Goal: Feedback & Contribution: Contribute content

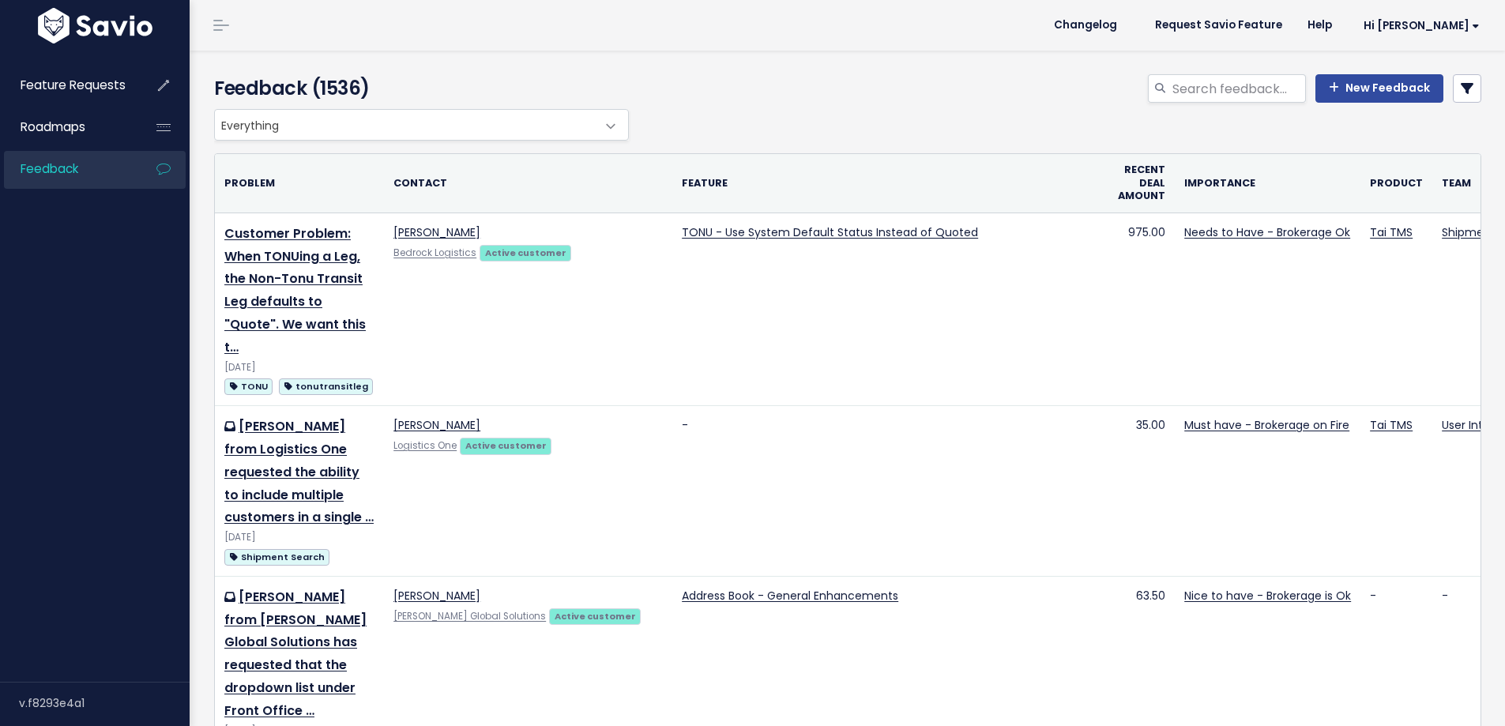
click at [1351, 95] on link "New Feedback" at bounding box center [1379, 88] width 128 height 28
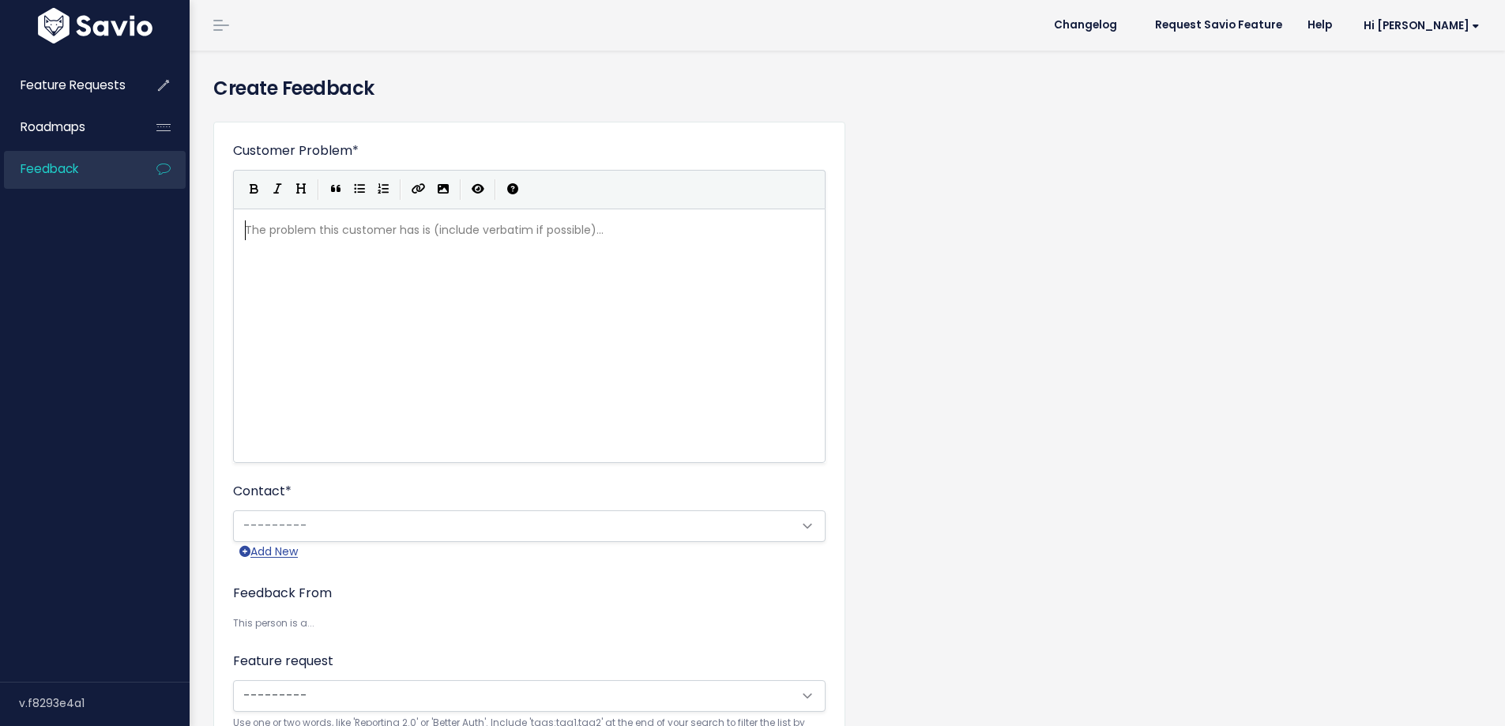
scroll to position [2, 0]
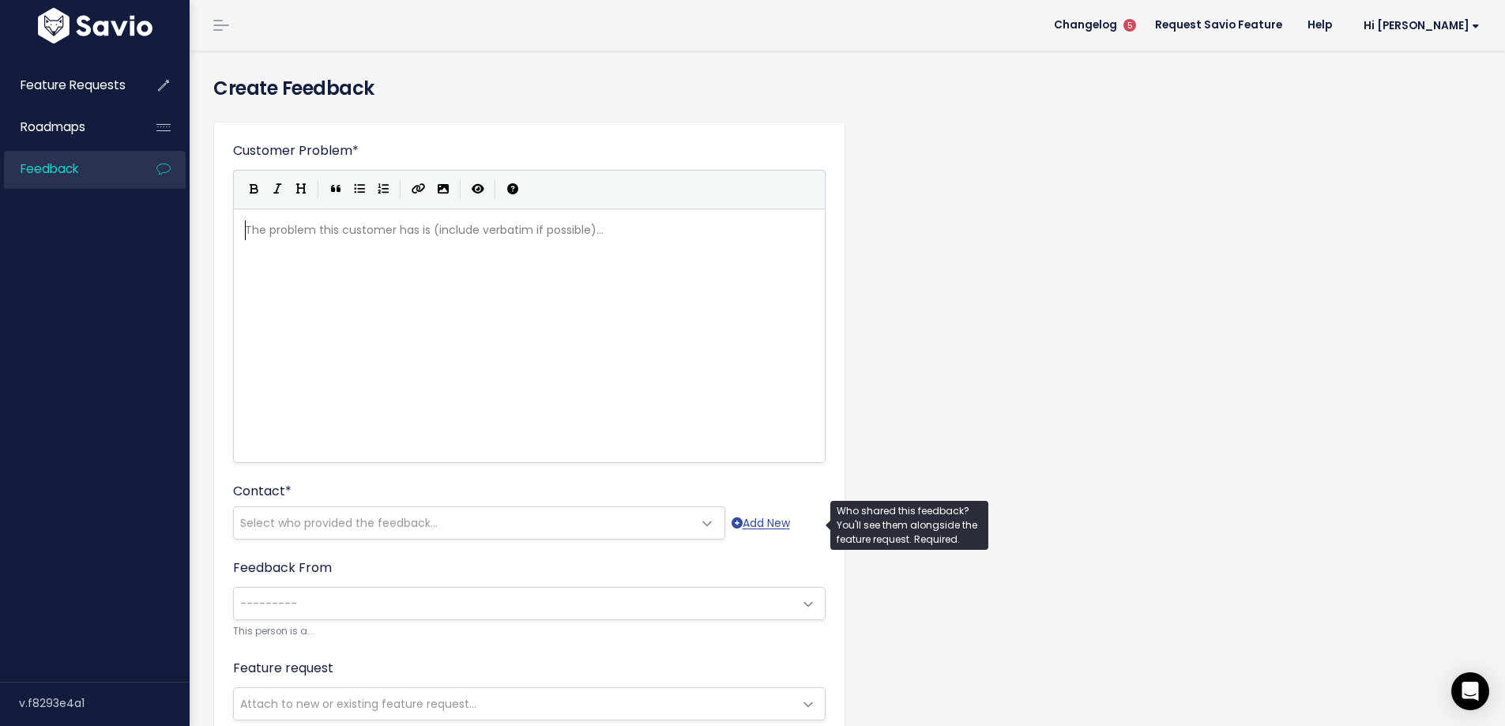
click at [264, 518] on span "Select who provided the feedback..." at bounding box center [338, 523] width 197 height 16
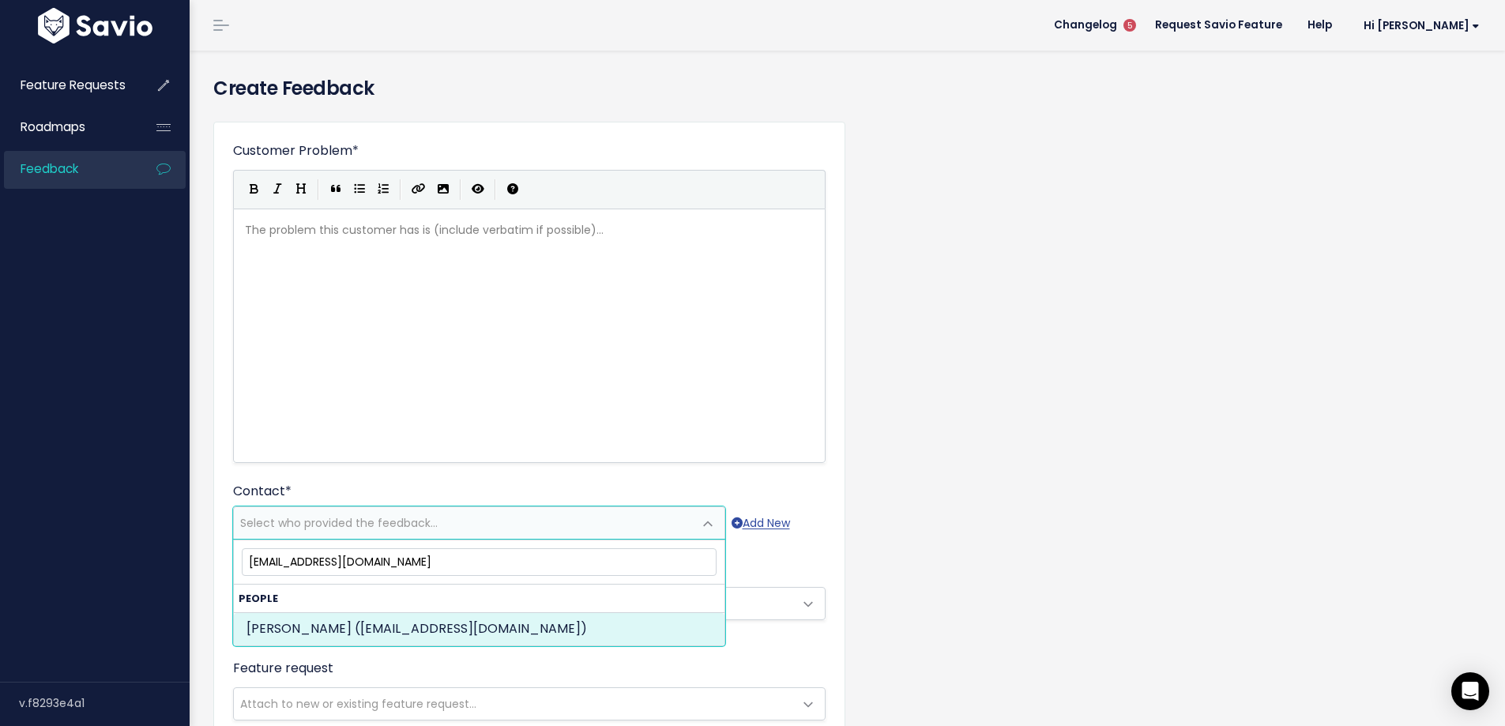
type input "bryceb@primarycompanies.com"
select select "ACTIVE"
select select "75646246"
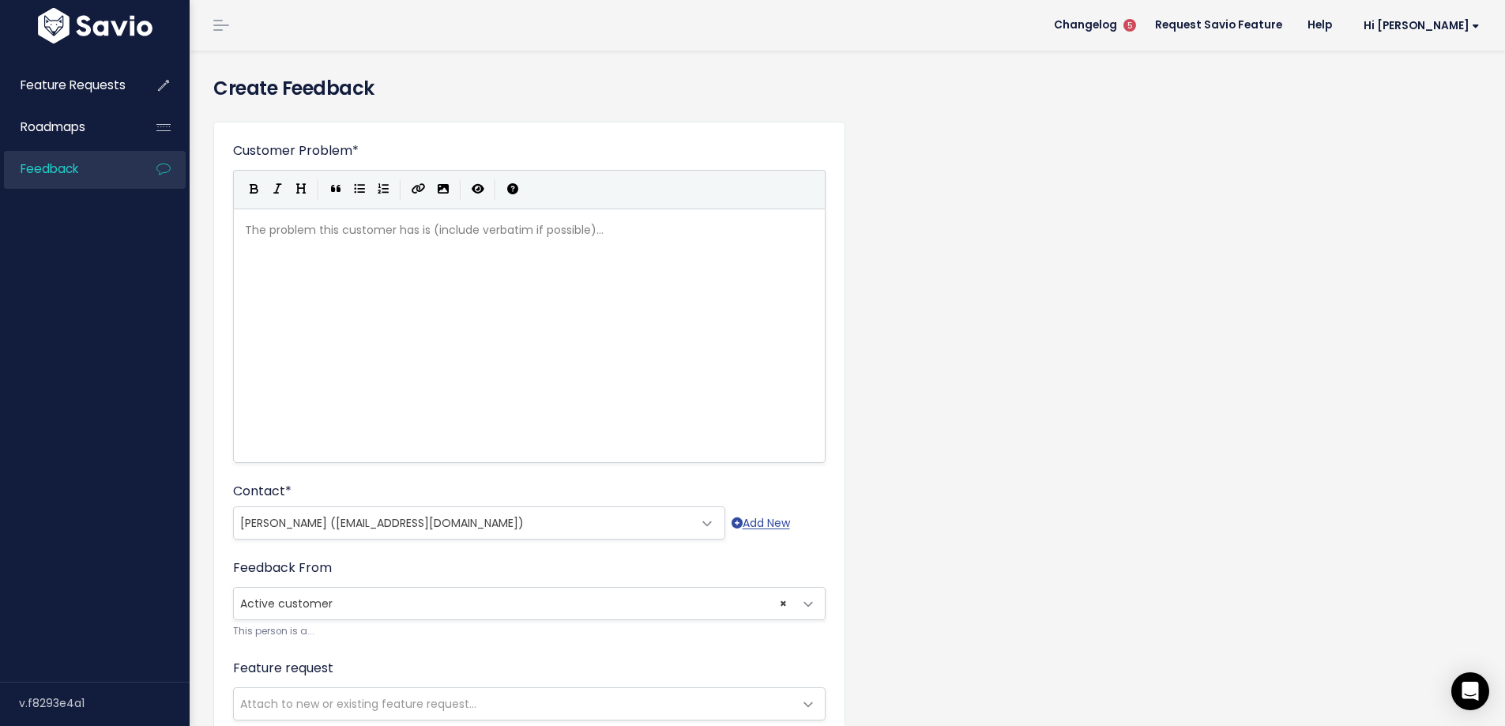
click at [316, 351] on div "The problem this customer has is (include verbatim if possible)... xxxxxxxxxx ​" at bounding box center [549, 355] width 615 height 276
click at [477, 253] on div "The problem this customer has is (include verbatim if possible)... xxxxxxxxxx ​" at bounding box center [549, 355] width 615 height 276
click at [496, 249] on div "The problem this customer has is (include verbatim if possible)... xxxxxxxxxx ​" at bounding box center [549, 355] width 615 height 276
paste textarea
type textarea "is requesting for"
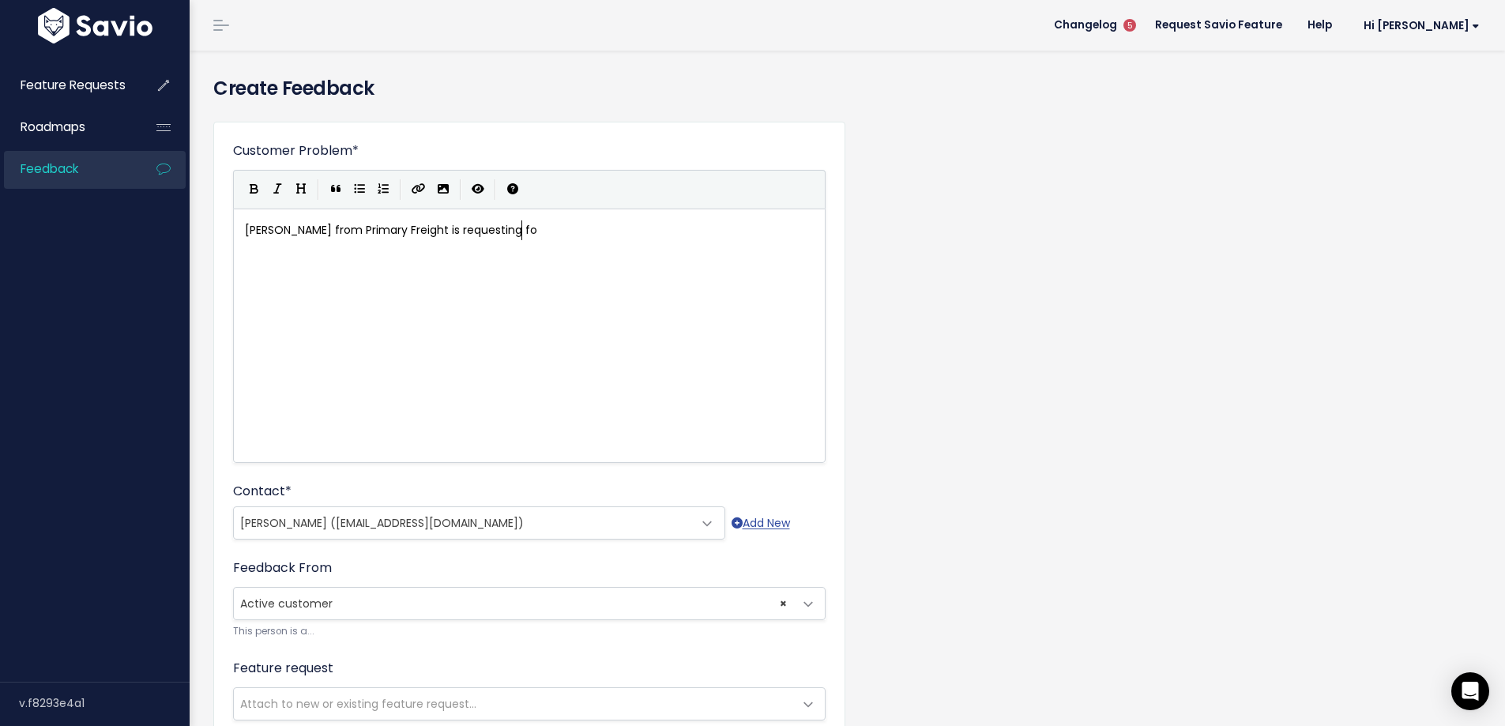
scroll to position [6, 94]
click at [592, 233] on pre "Bryce Buboltz from Primary Freight is requesting for" at bounding box center [535, 230] width 587 height 20
type textarea "a new action o"
type textarea "under workflow automation"
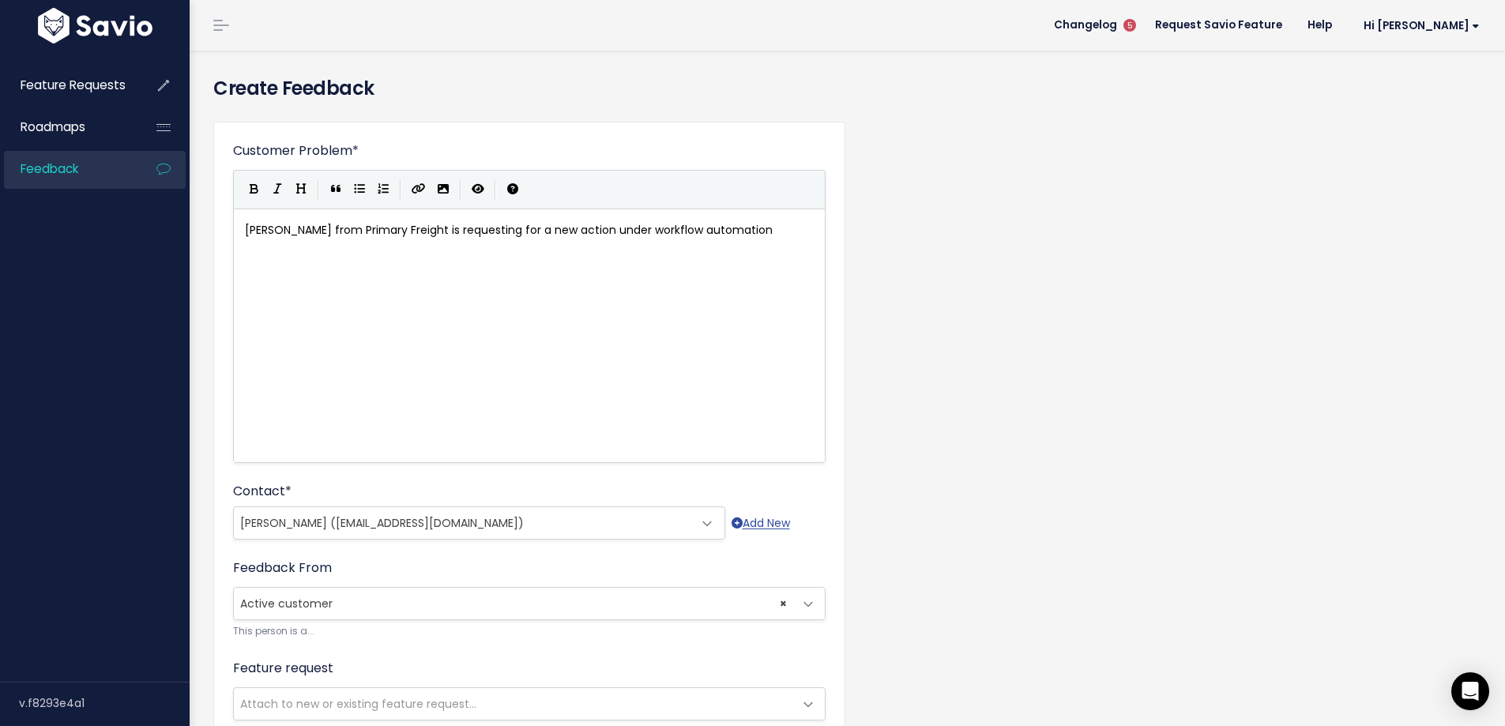
click at [600, 228] on span "Bryce Buboltz from Primary Freight is requesting for a new action under workflo…" at bounding box center [509, 230] width 528 height 16
type textarea "7"
type textarea "/filter"
click at [779, 225] on span "Bryce Buboltz from Primary Freight is requesting for a new action/filter under …" at bounding box center [524, 230] width 558 height 16
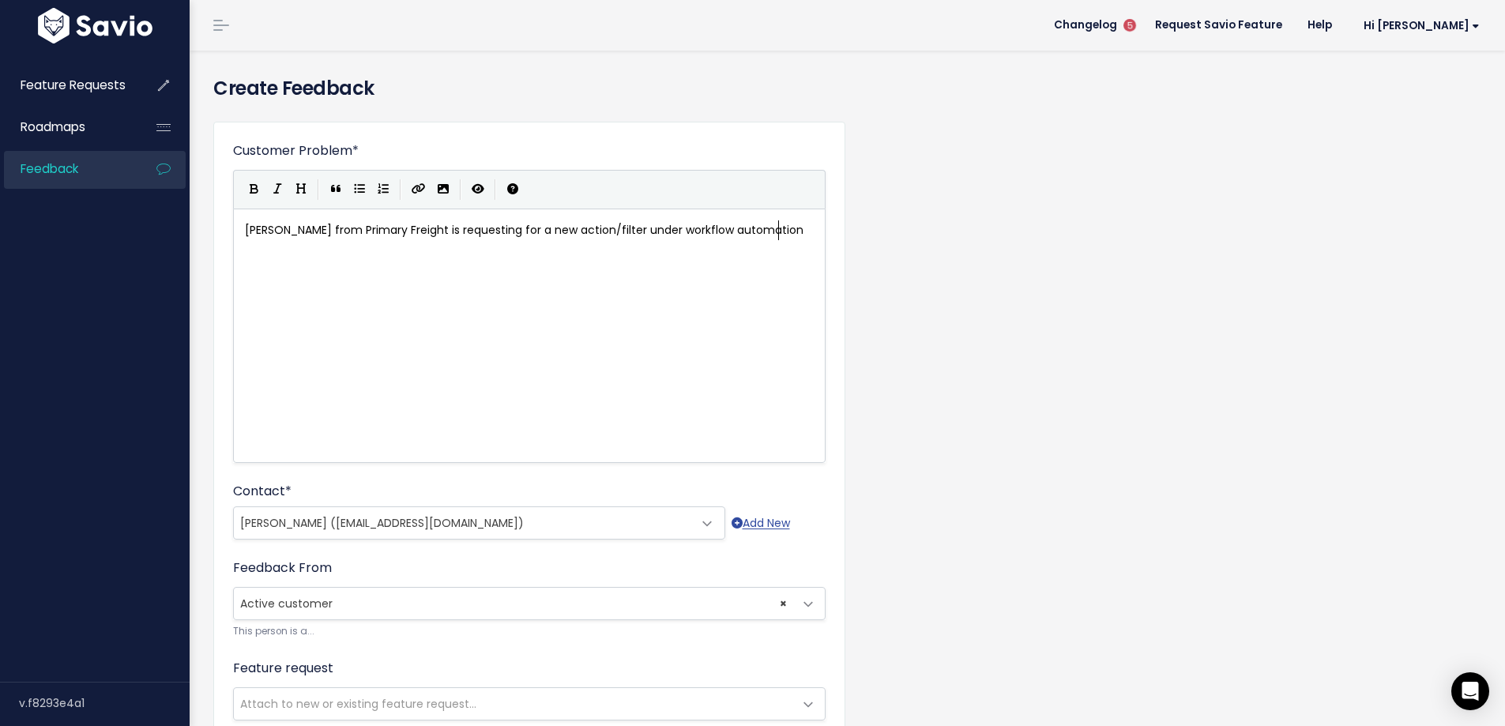
click at [792, 229] on pre "Bryce Buboltz from Primary Freight is requesting for a new action/filter under …" at bounding box center [535, 230] width 587 height 20
type textarea "that allows tehm"
type textarea "hem tio"
type textarea "o a"
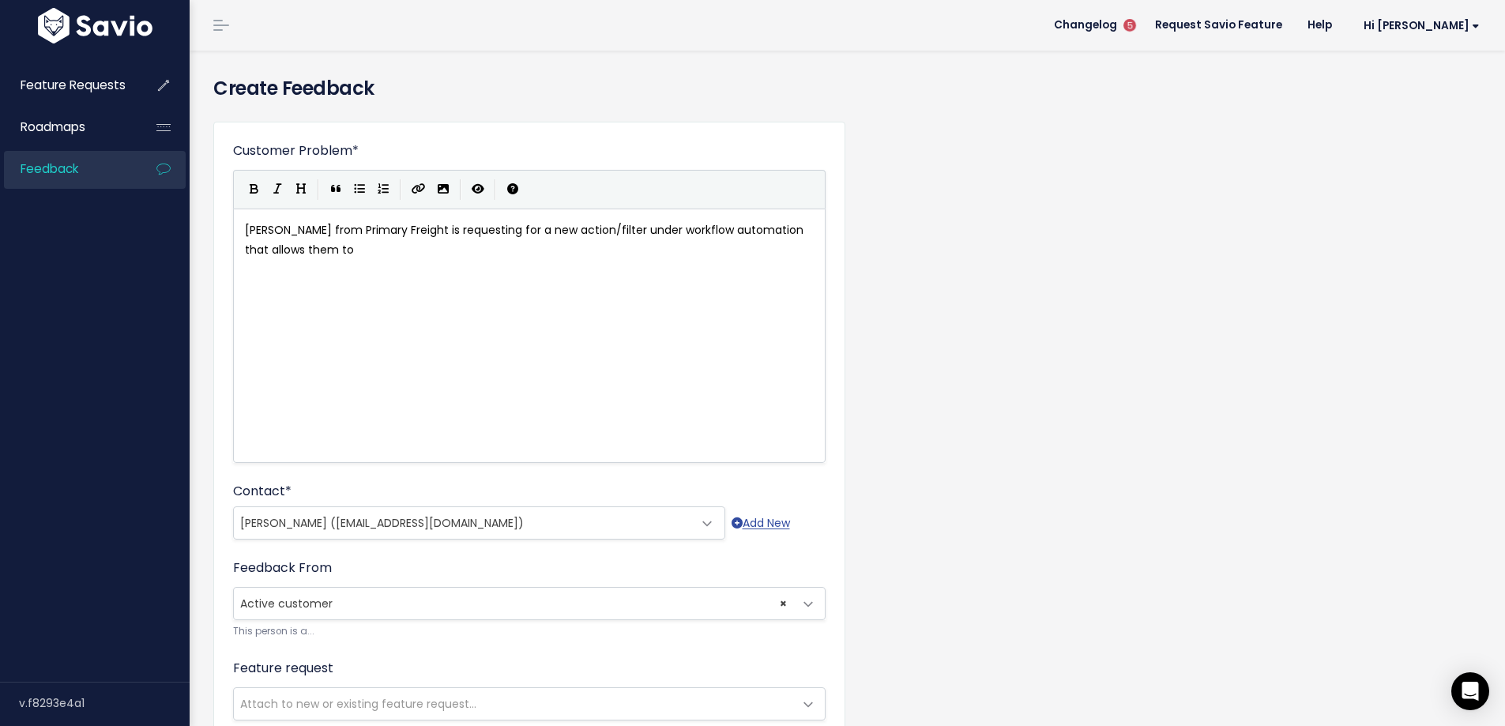
scroll to position [6, 17]
click at [436, 271] on div "xxxxxxxxxx Bryce Buboltz from Primary Freight is requesting for a new action/fi…" at bounding box center [549, 355] width 615 height 276
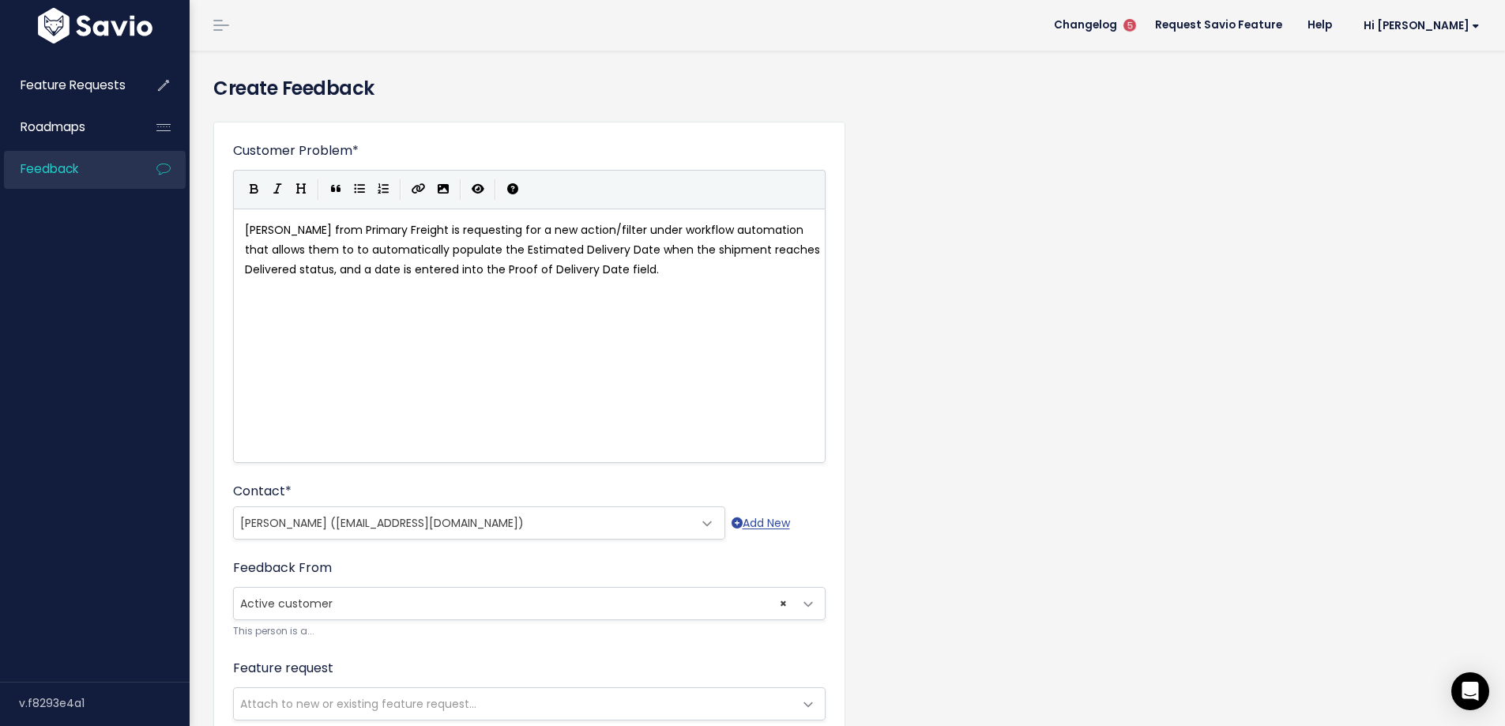
click at [325, 246] on span "Bryce Buboltz from Primary Freight is requesting for a new action/filter under …" at bounding box center [534, 249] width 578 height 55
click at [679, 293] on div "xxxxxxxxxx Bryce Buboltz from Primary Freight is requesting for a new action/fi…" at bounding box center [549, 355] width 615 height 276
type textarea "This"
type textarea "s will help them to have an app"
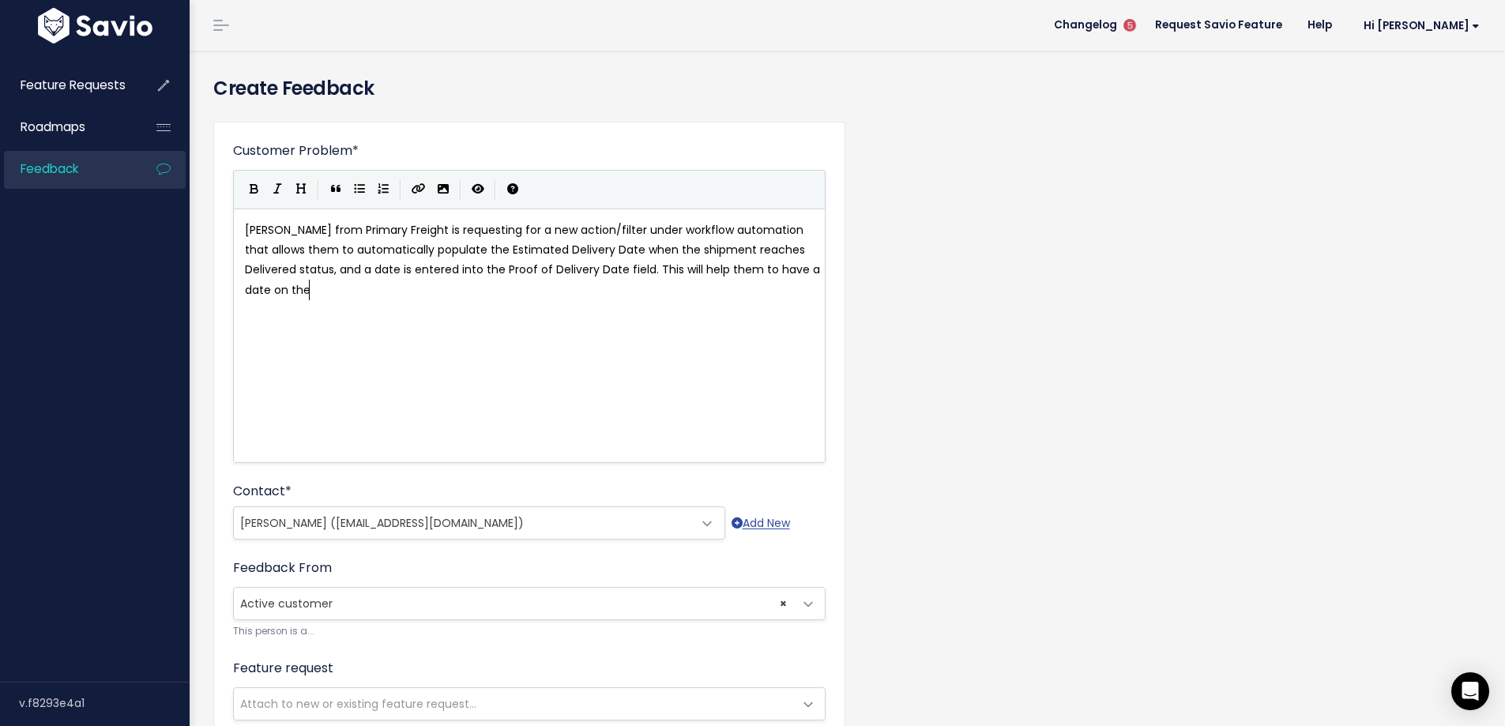
scroll to position [6, 69]
type textarea "date on the Estimated Delivery Date field as t"
type textarea "it i"
type textarea "s used to filet"
type textarea "ter in a"
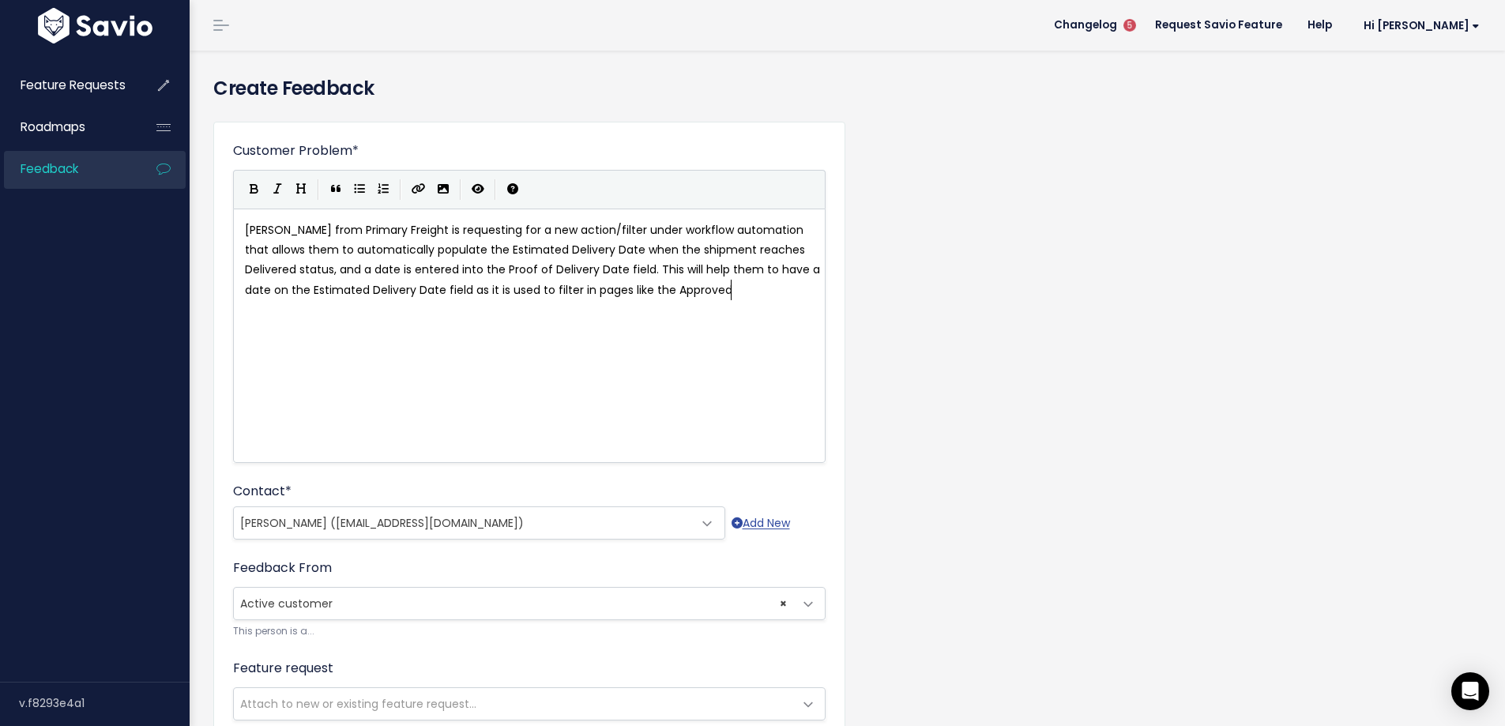
scroll to position [6, 136]
type textarea "pages like the Approved coom"
type textarea "mms"
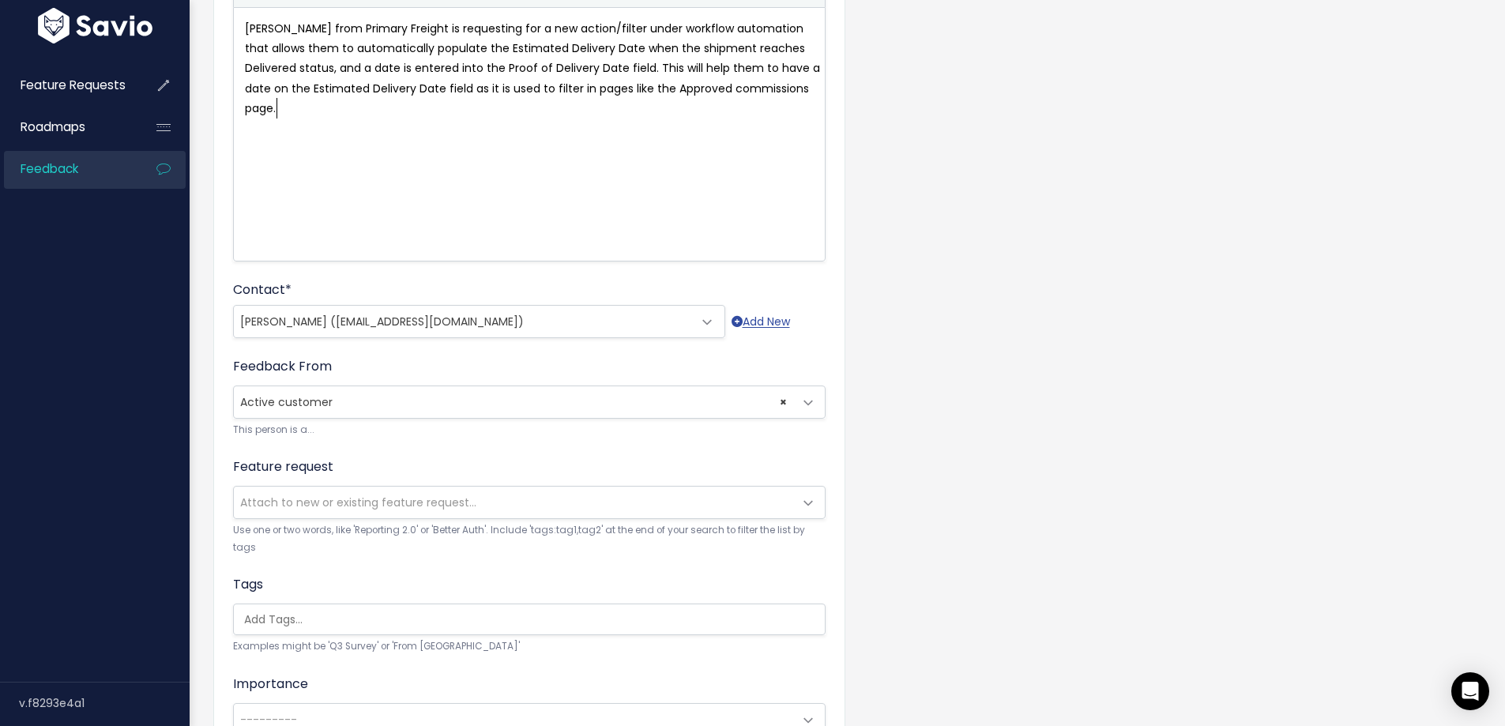
scroll to position [395, 0]
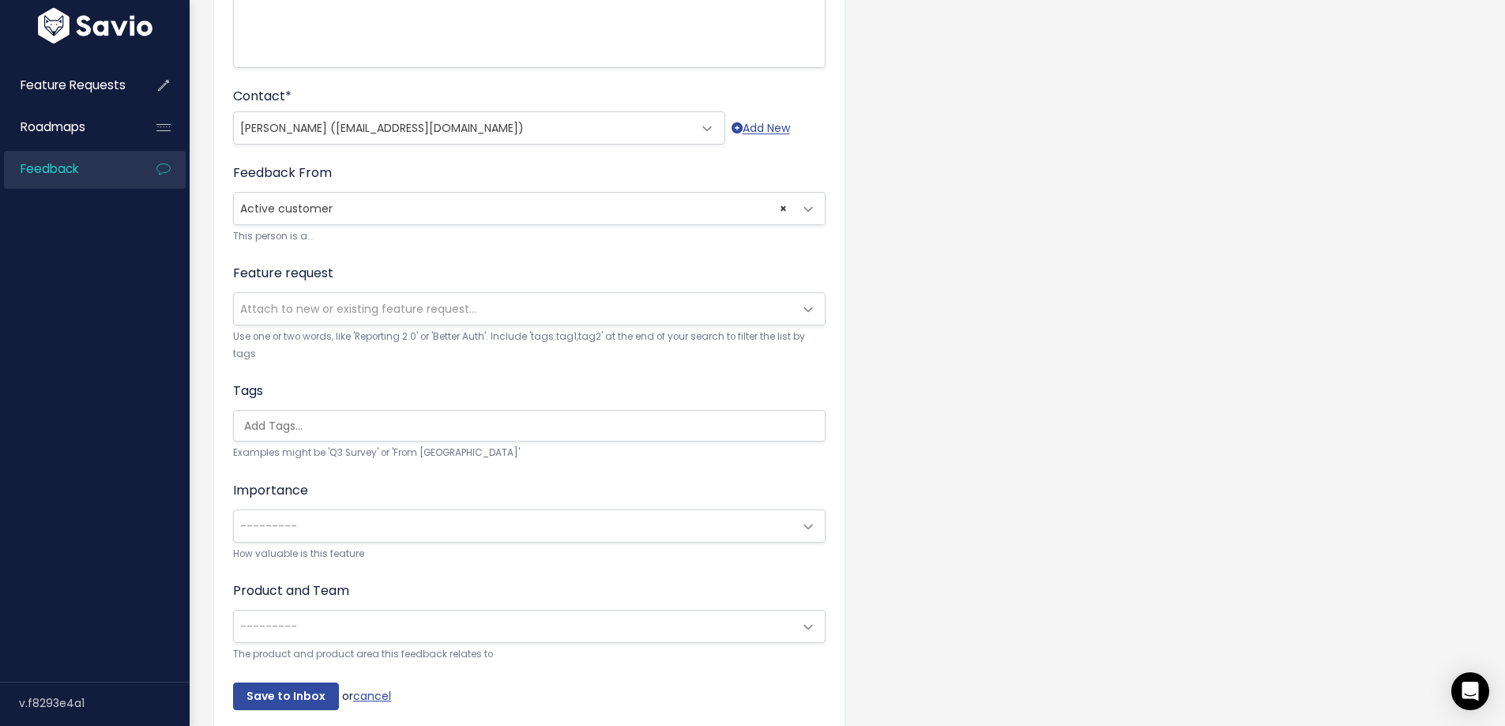
type textarea "issions page."
click at [273, 431] on input "search" at bounding box center [533, 426] width 591 height 17
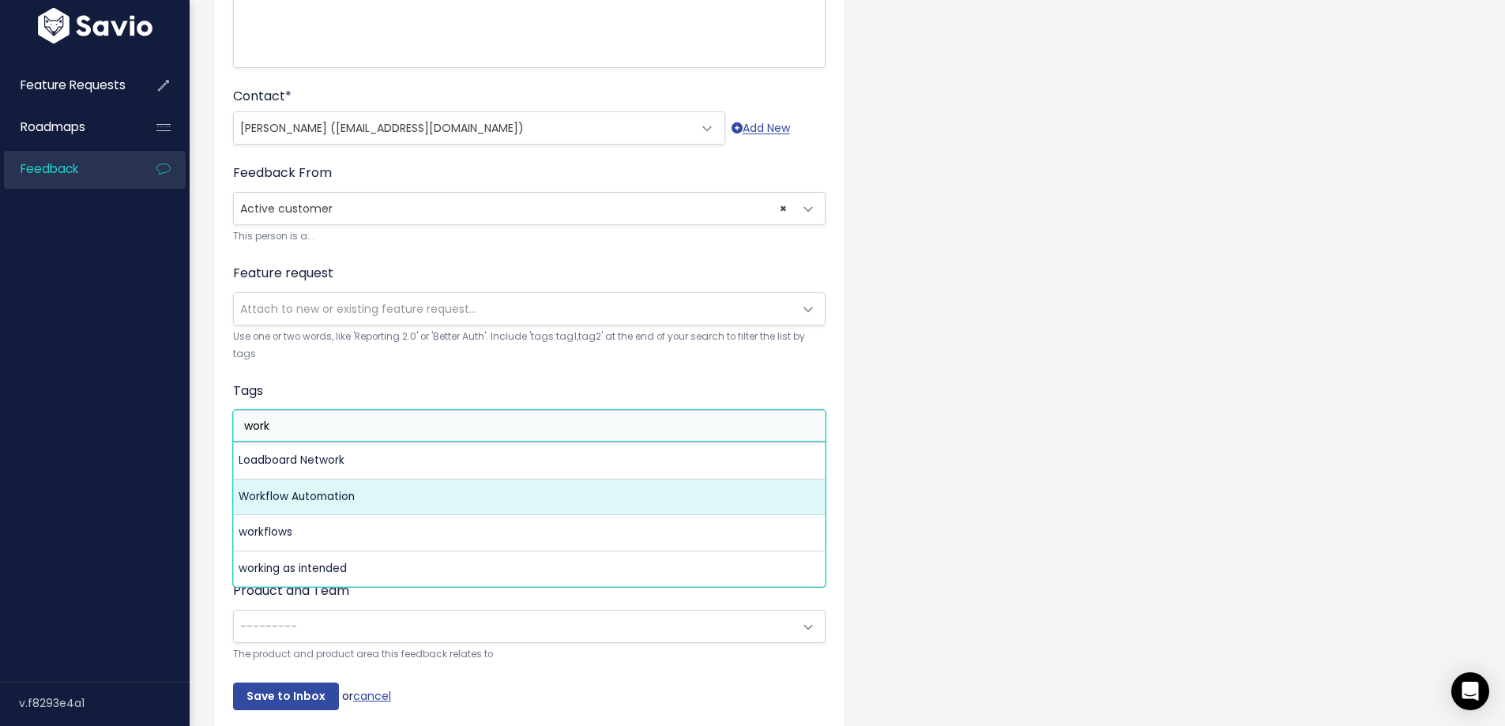
type input "work"
select select "8450"
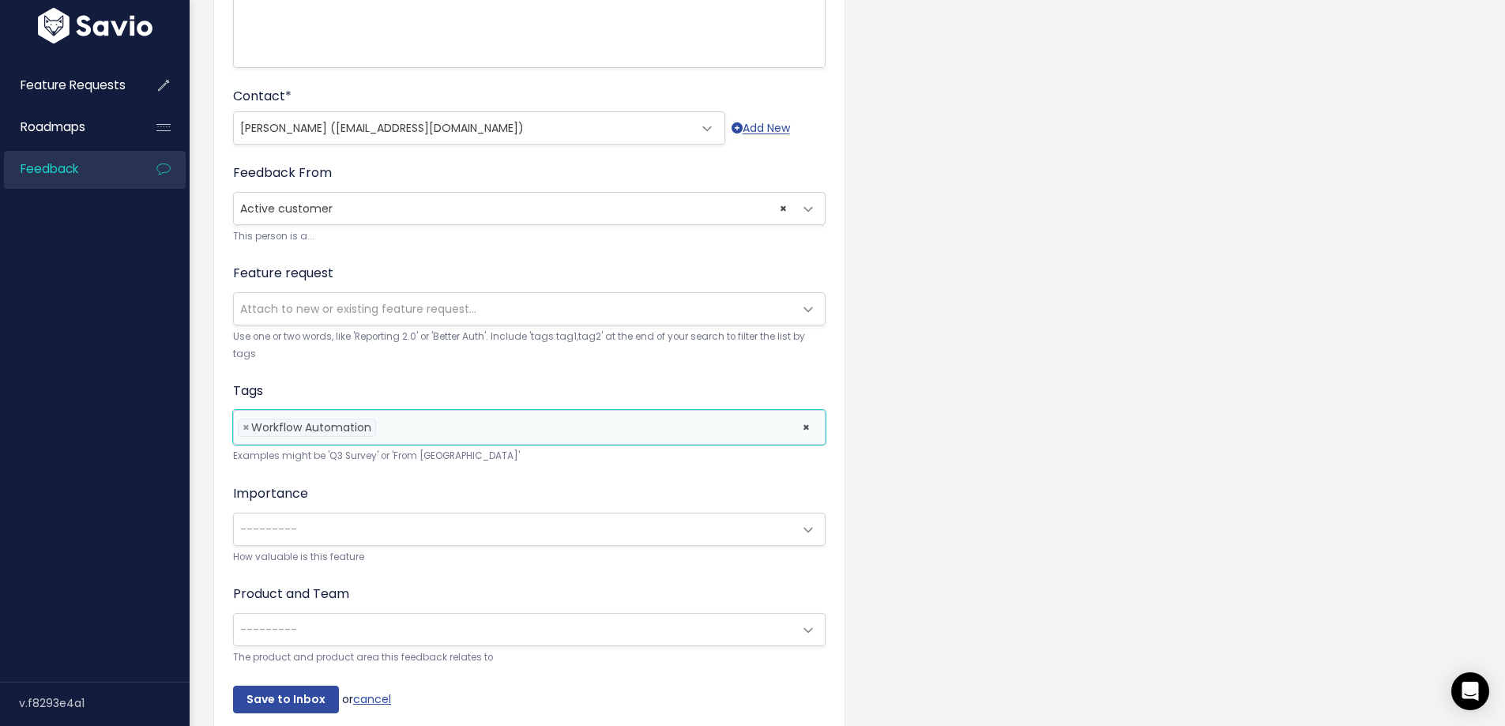
click at [289, 524] on span "---------" at bounding box center [268, 529] width 57 height 16
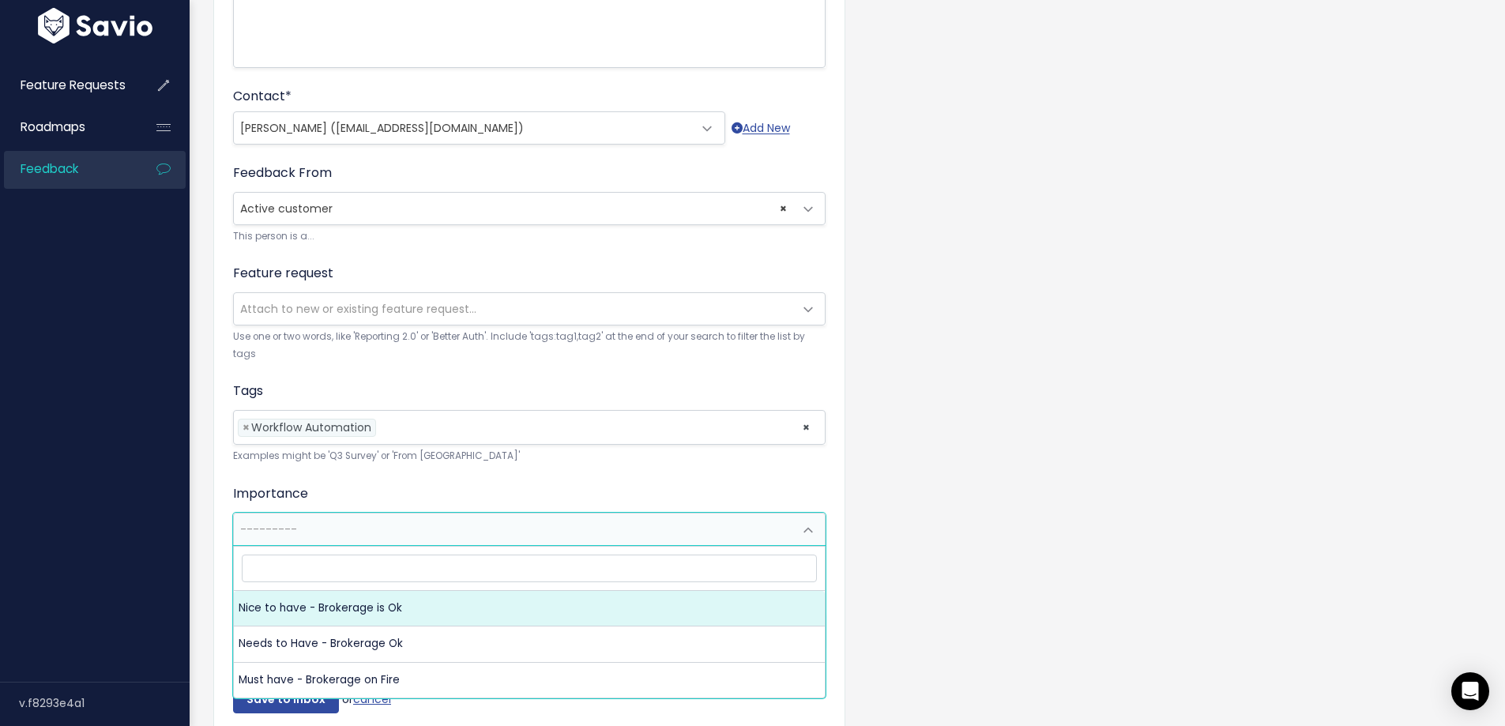
select select "NICE_TO_HAVE"
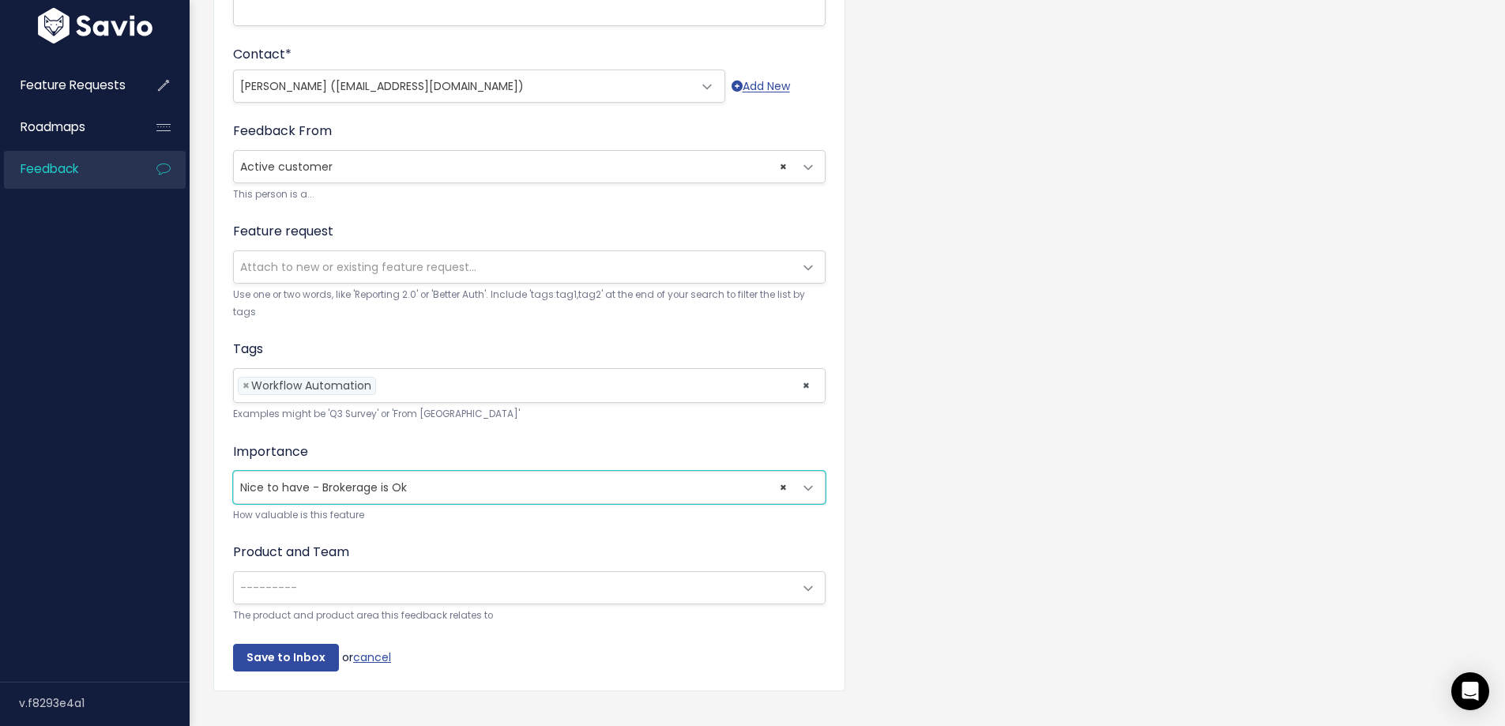
scroll to position [475, 0]
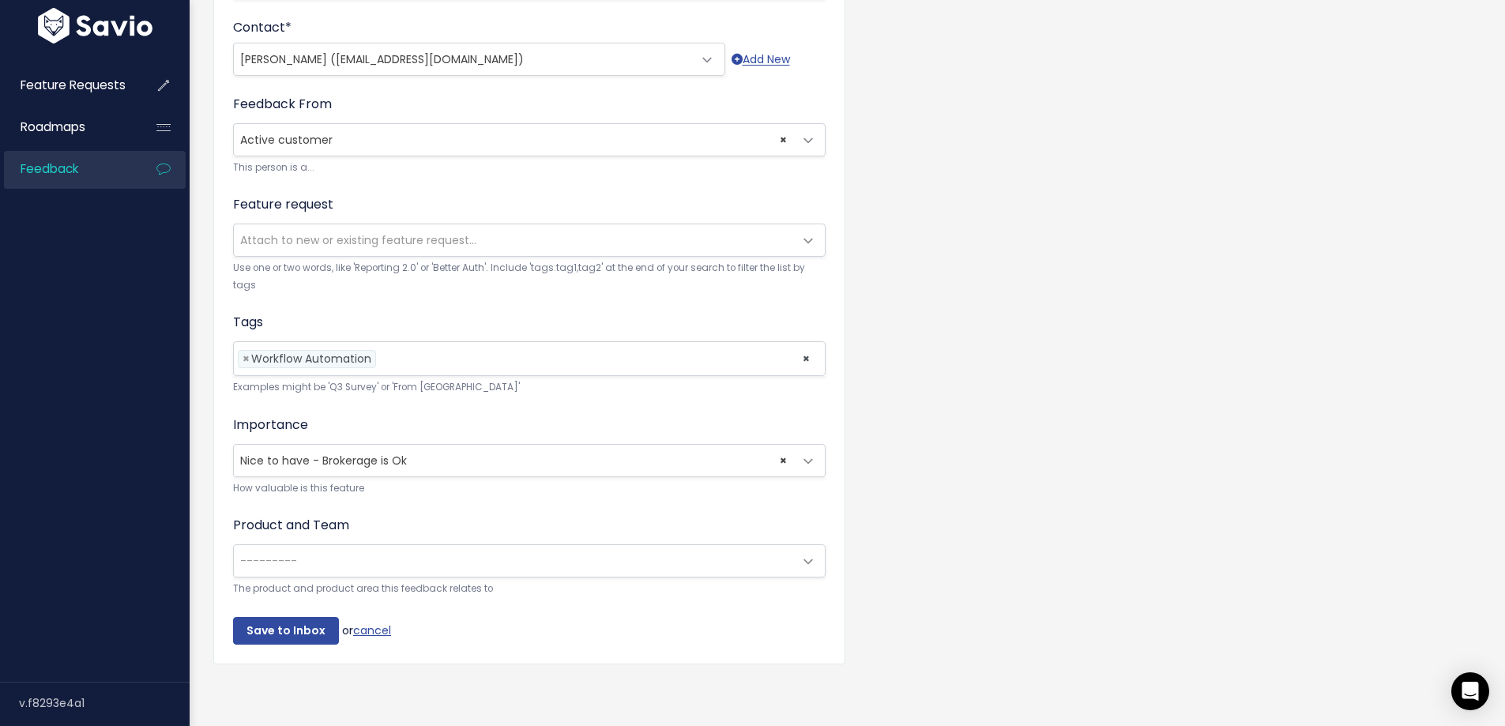
click at [288, 553] on span "---------" at bounding box center [268, 561] width 57 height 16
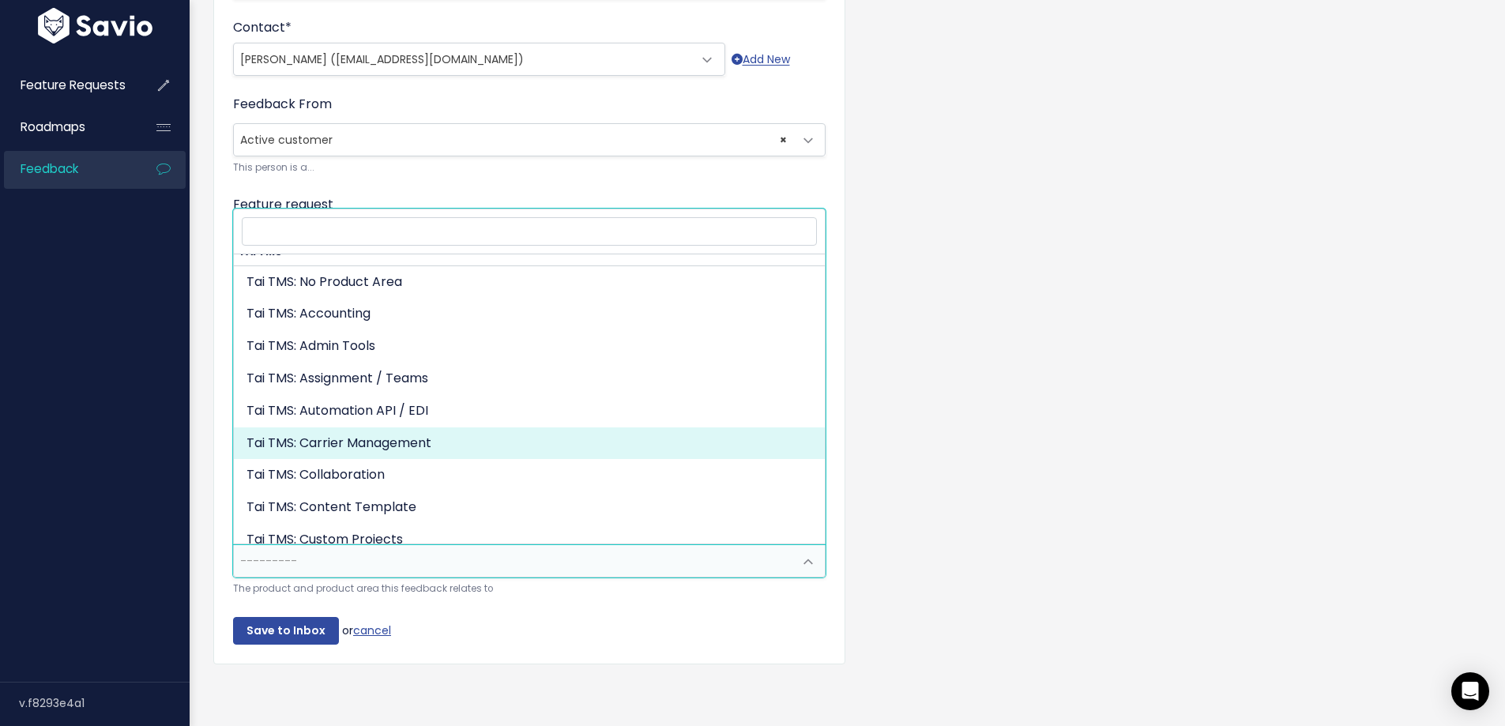
scroll to position [0, 0]
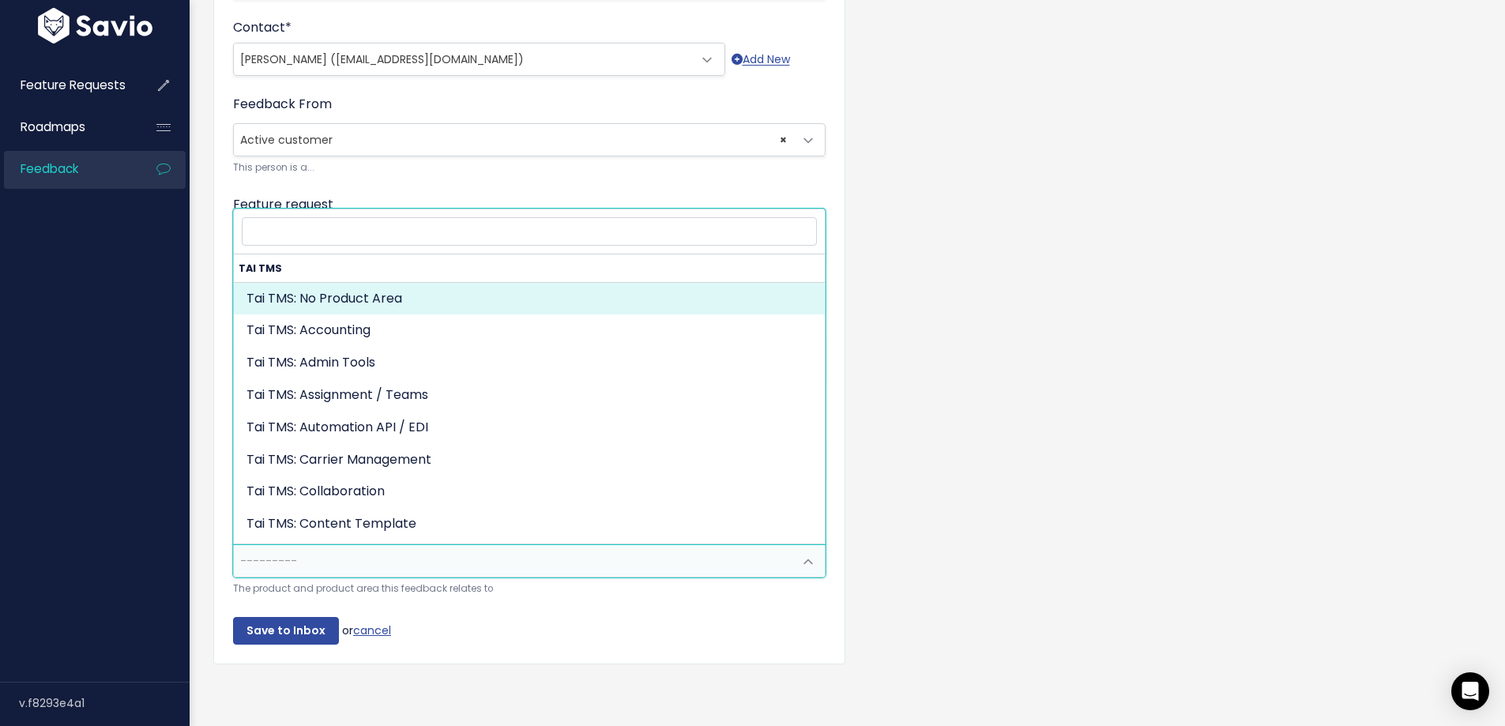
select select "MAIN:"
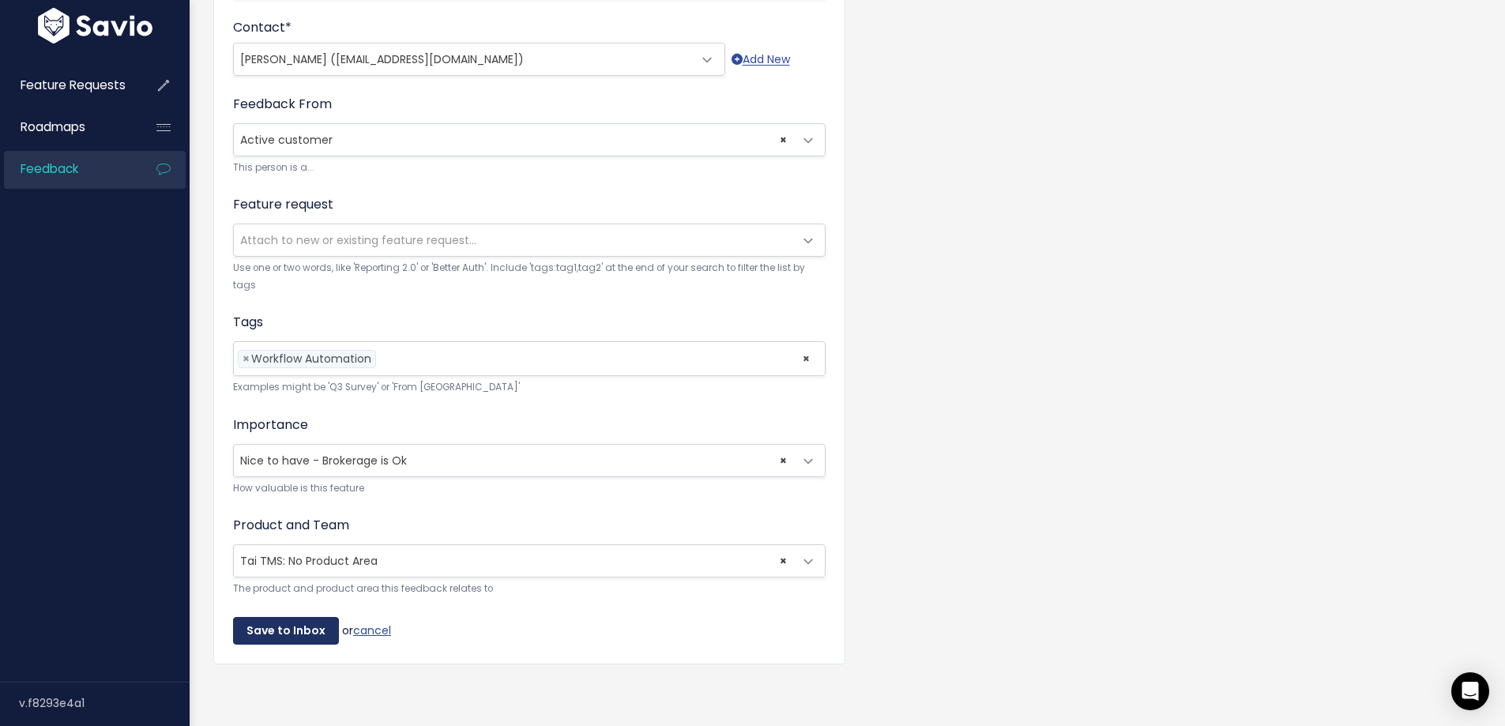
click at [310, 626] on input "Save to Inbox" at bounding box center [286, 631] width 106 height 28
